Goal: Information Seeking & Learning: Learn about a topic

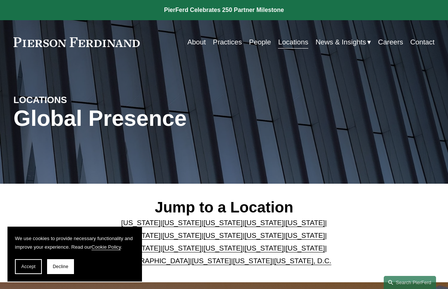
click at [286, 250] on link "[US_STATE]" at bounding box center [305, 249] width 39 height 8
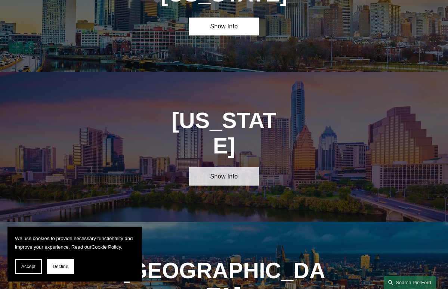
click at [236, 168] on link "Show Info" at bounding box center [224, 177] width 70 height 18
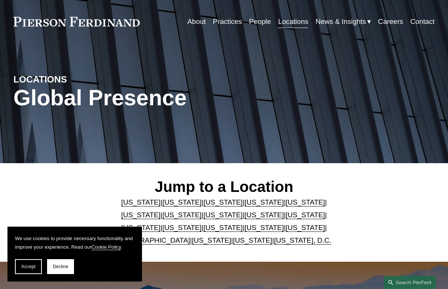
scroll to position [0, 0]
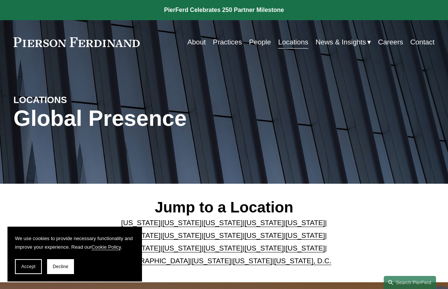
click at [195, 45] on link "About" at bounding box center [196, 42] width 18 height 14
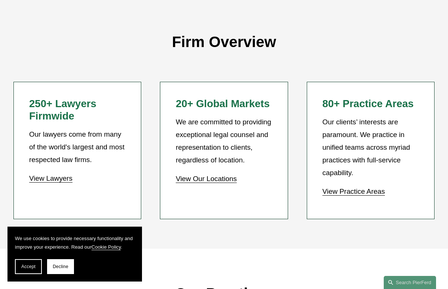
scroll to position [565, 0]
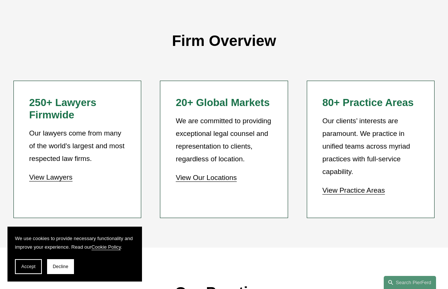
click at [326, 184] on p "View Practice Areas" at bounding box center [371, 190] width 96 height 13
click at [328, 187] on link "View Practice Areas" at bounding box center [354, 191] width 62 height 8
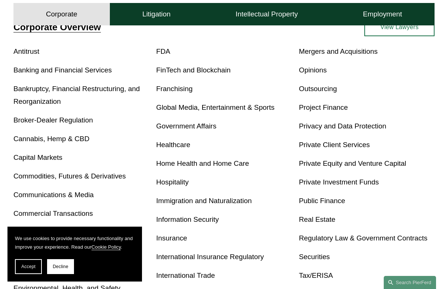
scroll to position [239, 0]
click at [315, 125] on link "Privacy and Data Protection" at bounding box center [343, 126] width 88 height 8
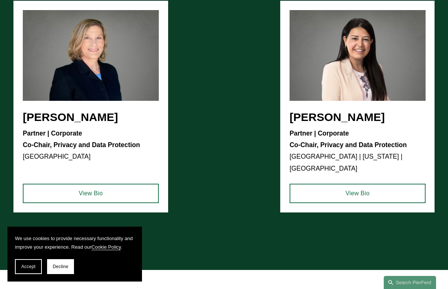
scroll to position [524, 0]
